Goal: Task Accomplishment & Management: Manage account settings

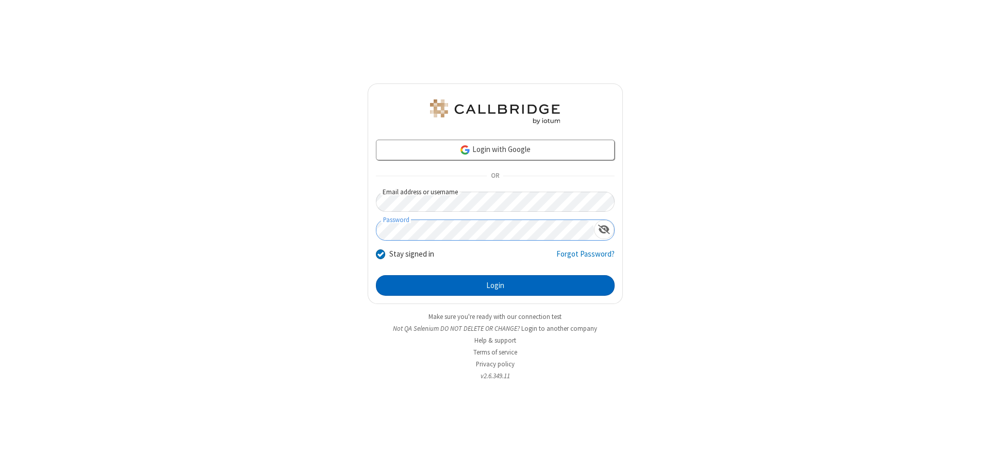
click at [495, 286] on button "Login" at bounding box center [495, 285] width 239 height 21
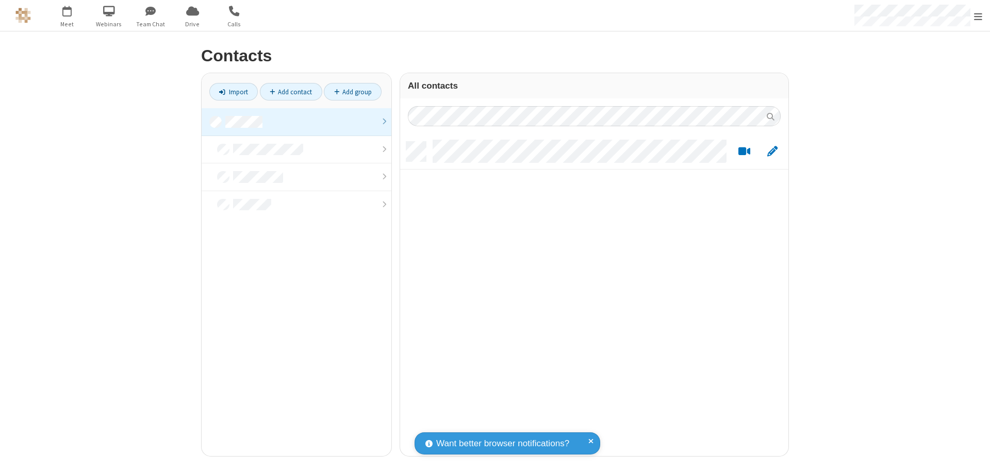
scroll to position [314, 380]
click at [296, 122] on link at bounding box center [297, 122] width 190 height 28
click at [291, 92] on link "Add contact" at bounding box center [291, 92] width 62 height 18
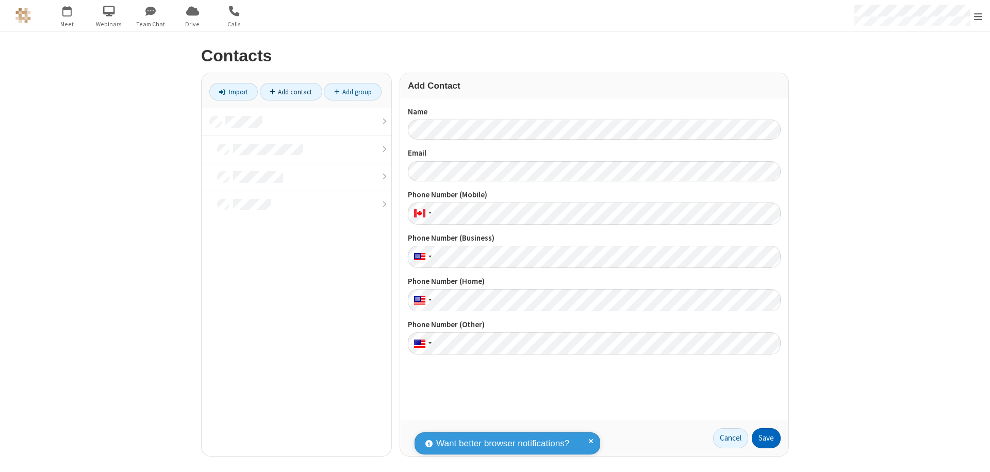
click at [766, 438] on button "Save" at bounding box center [766, 438] width 29 height 21
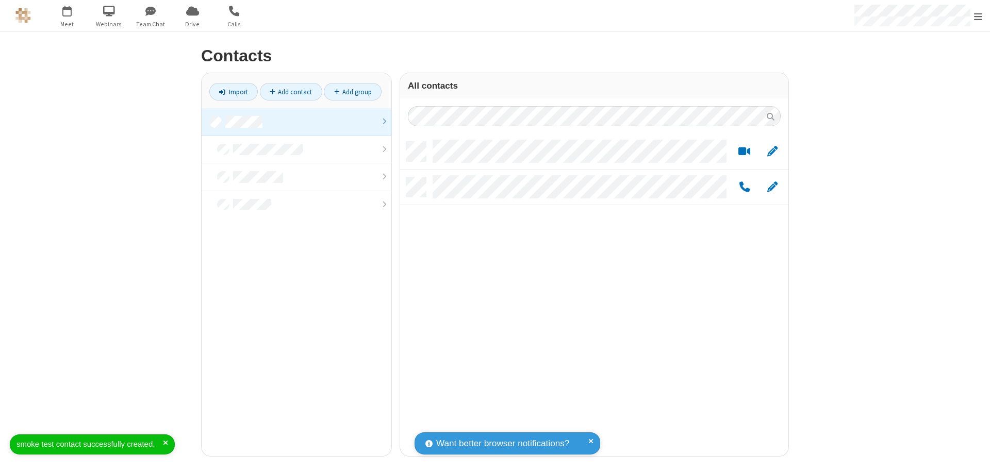
scroll to position [314, 380]
click at [291, 92] on link "Add contact" at bounding box center [291, 92] width 62 height 18
